Goal: Find contact information: Find contact information

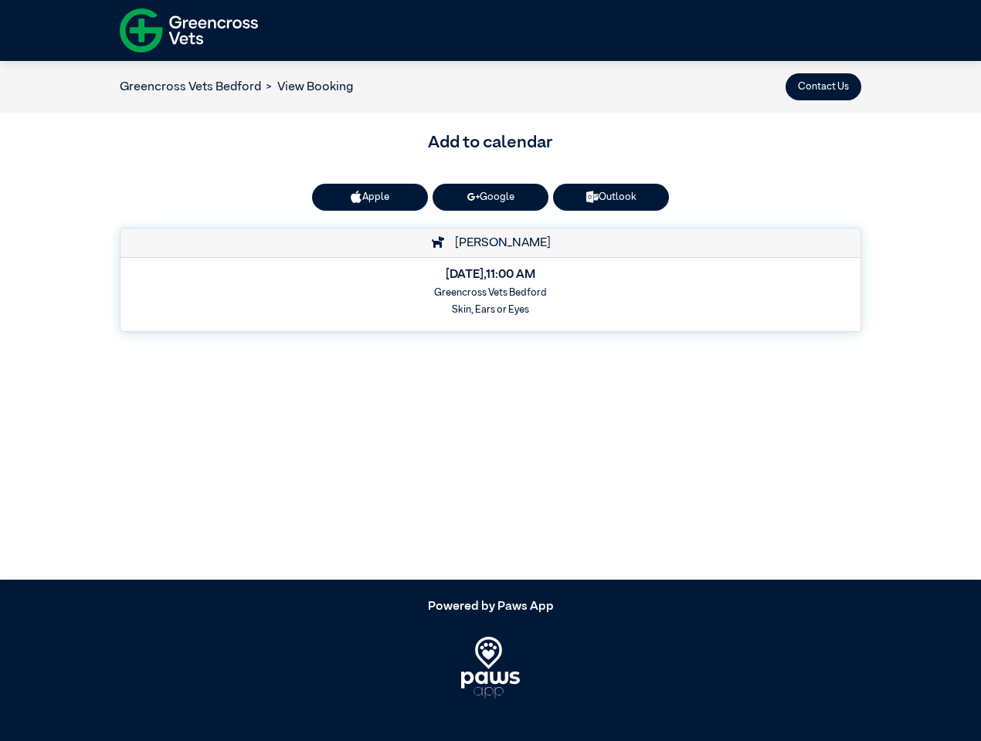
click at [823, 86] on button "Contact Us" at bounding box center [823, 86] width 76 height 27
